Goal: Use online tool/utility: Use online tool/utility

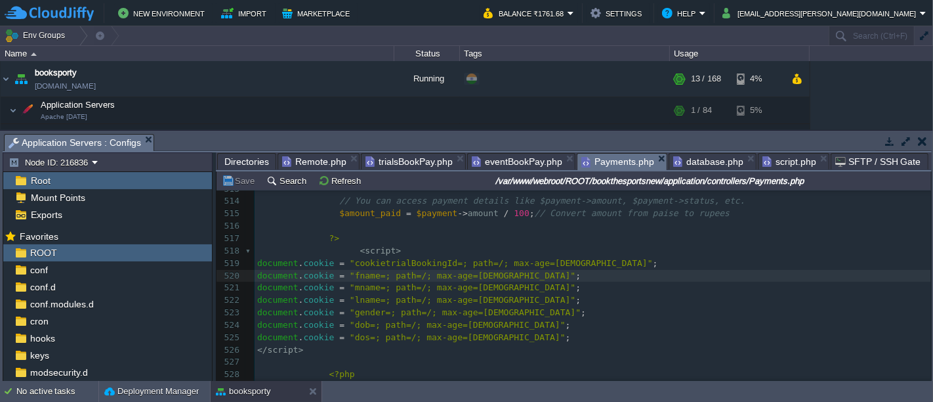
click at [397, 160] on span "trialsBookPay.php" at bounding box center [409, 162] width 87 height 16
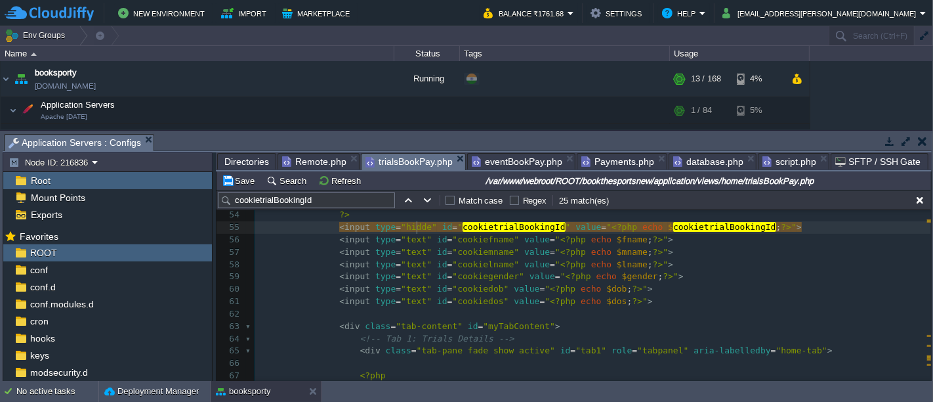
type textarea "hidden"
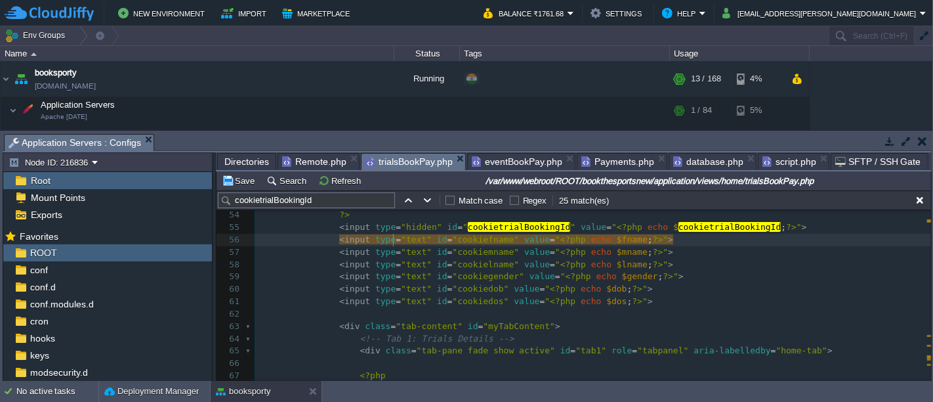
type textarea "text"
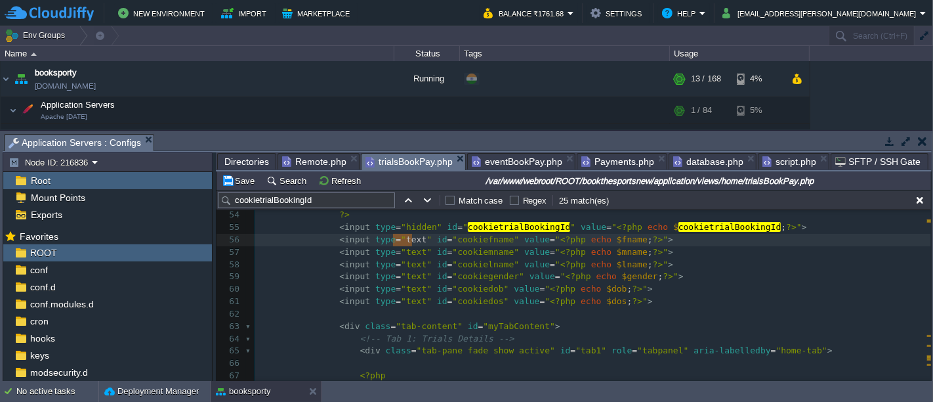
paste textarea
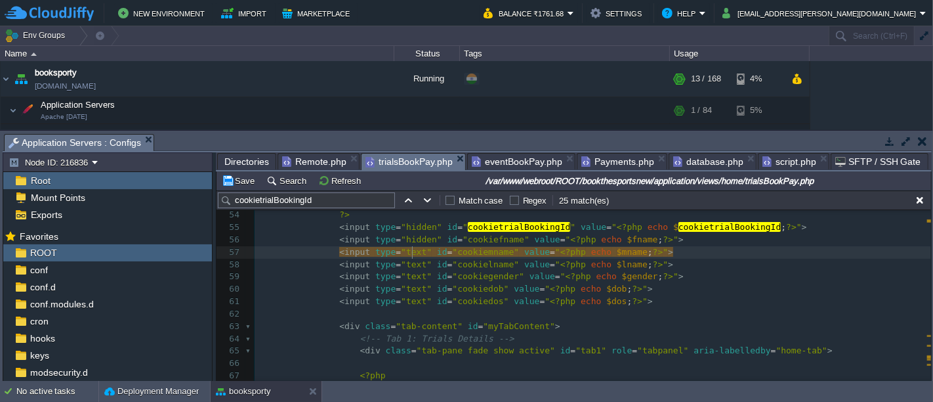
type textarea "text"
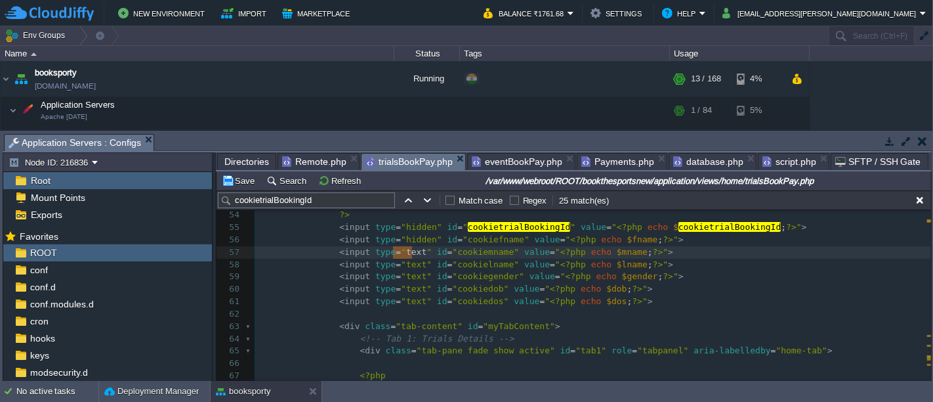
paste textarea
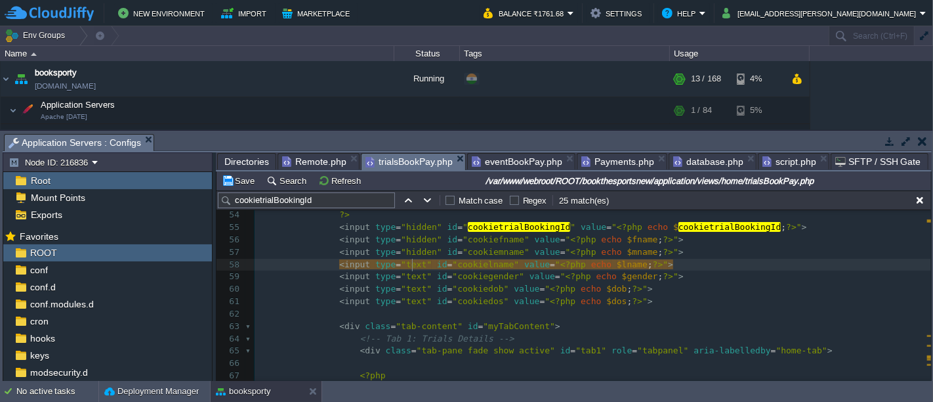
type textarea "text"
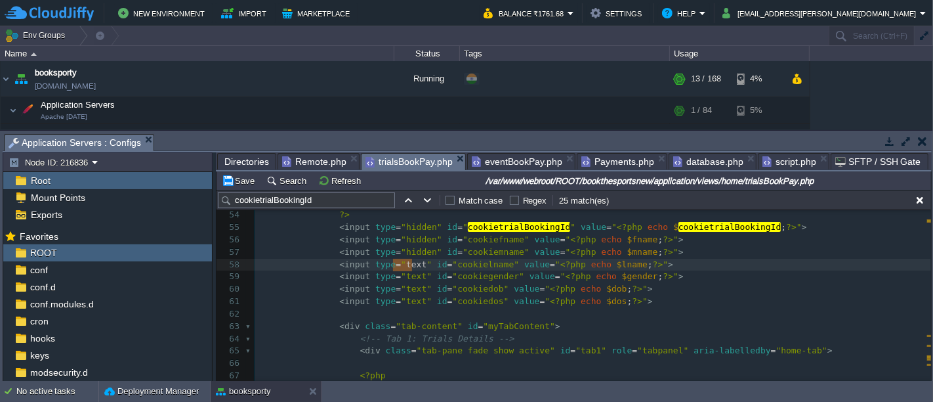
paste textarea
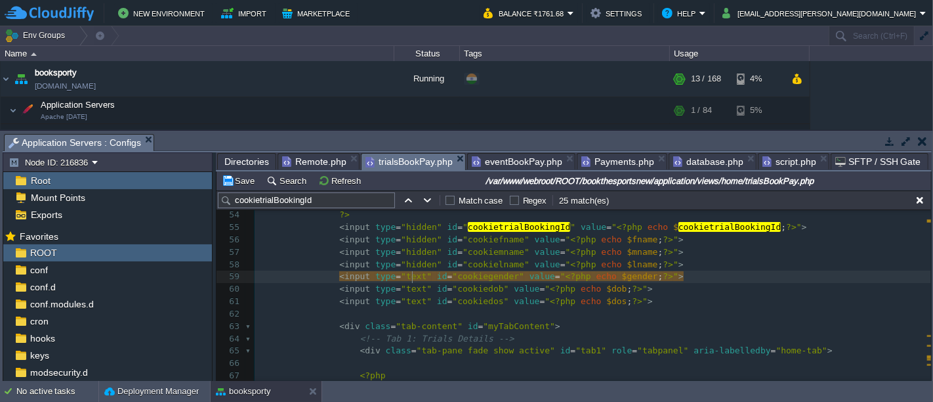
type textarea "text"
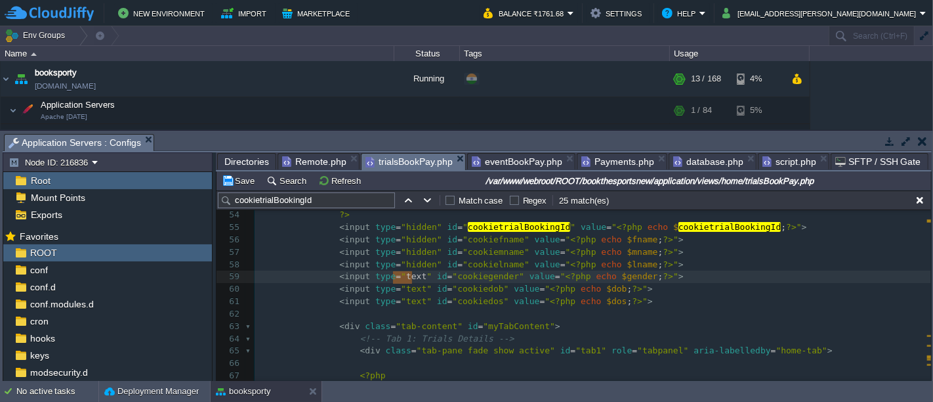
paste textarea
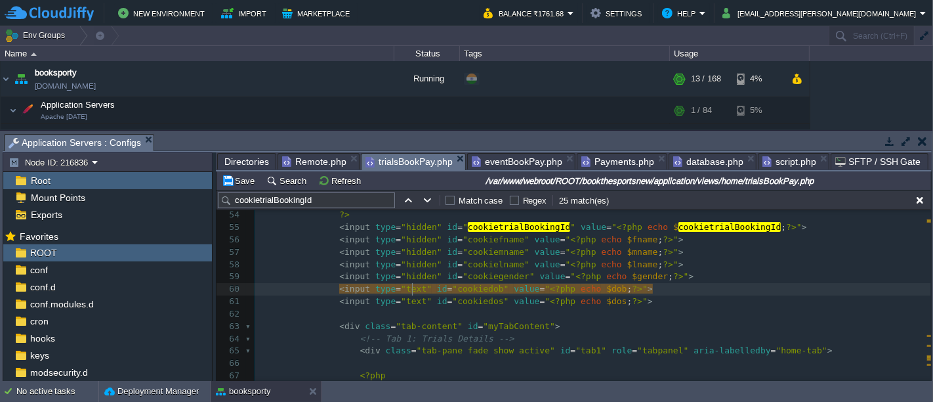
type textarea "text"
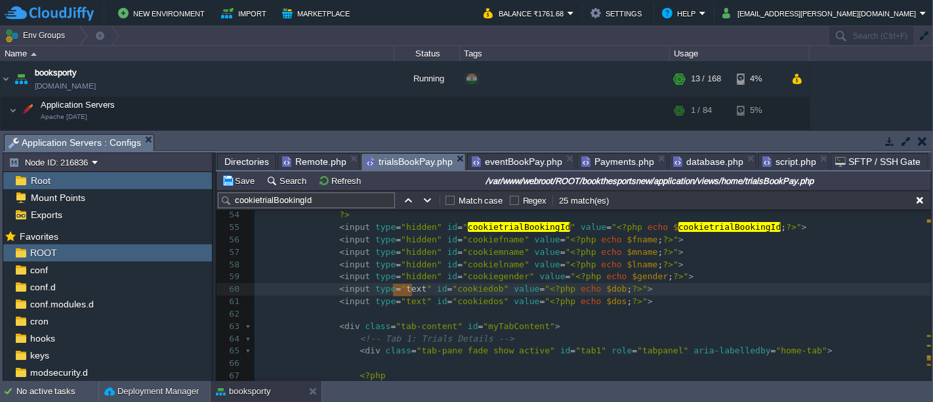
paste textarea
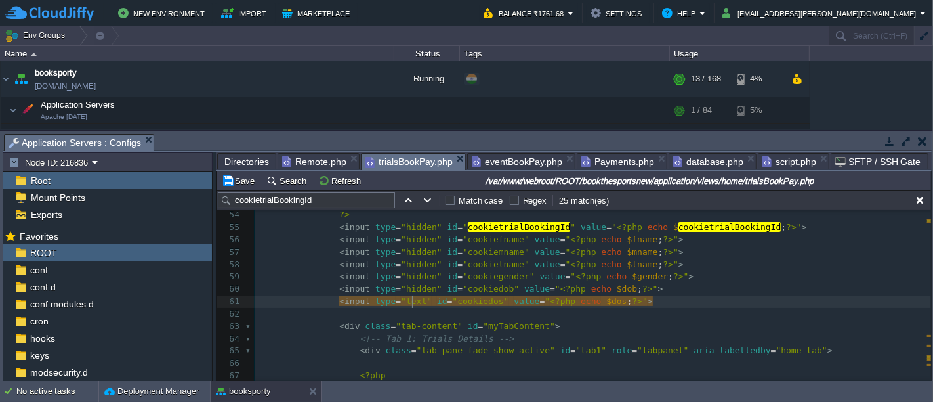
type textarea "text"
click at [244, 179] on button "Save" at bounding box center [240, 181] width 37 height 12
